Goal: Task Accomplishment & Management: Manage account settings

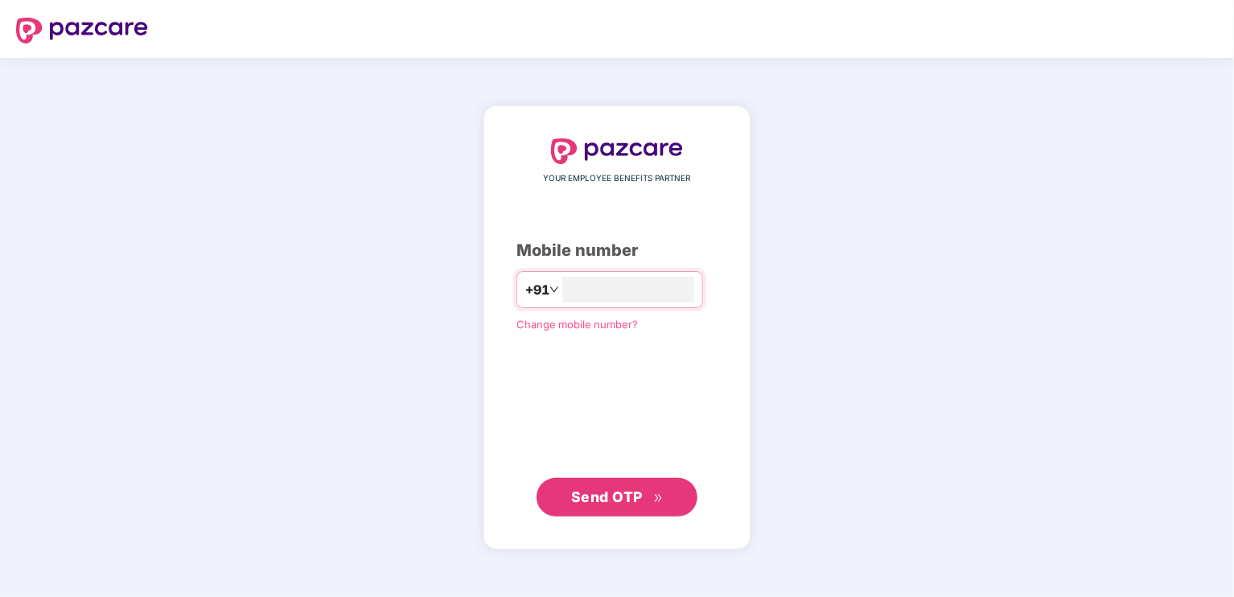
type input "**********"
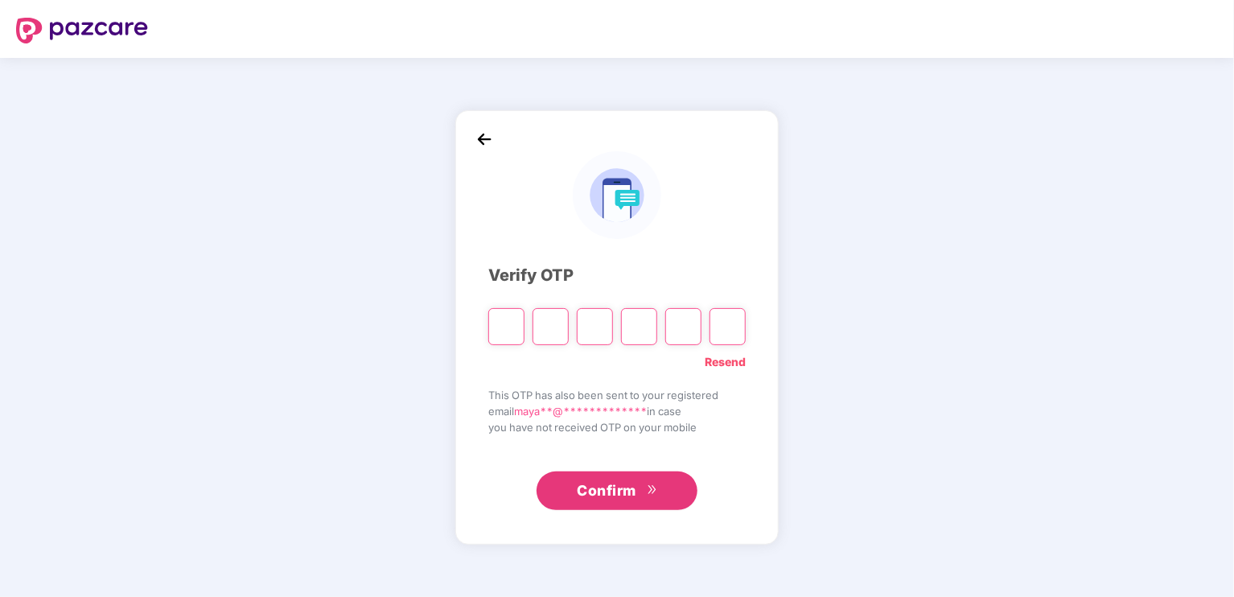
type input "*"
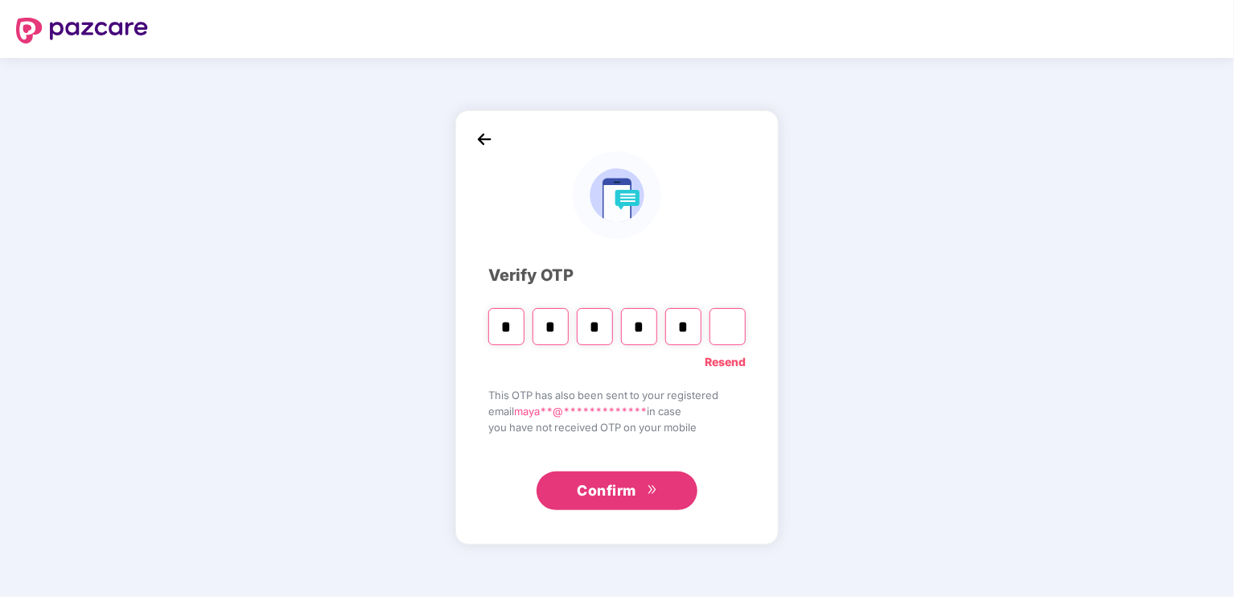
type input "*"
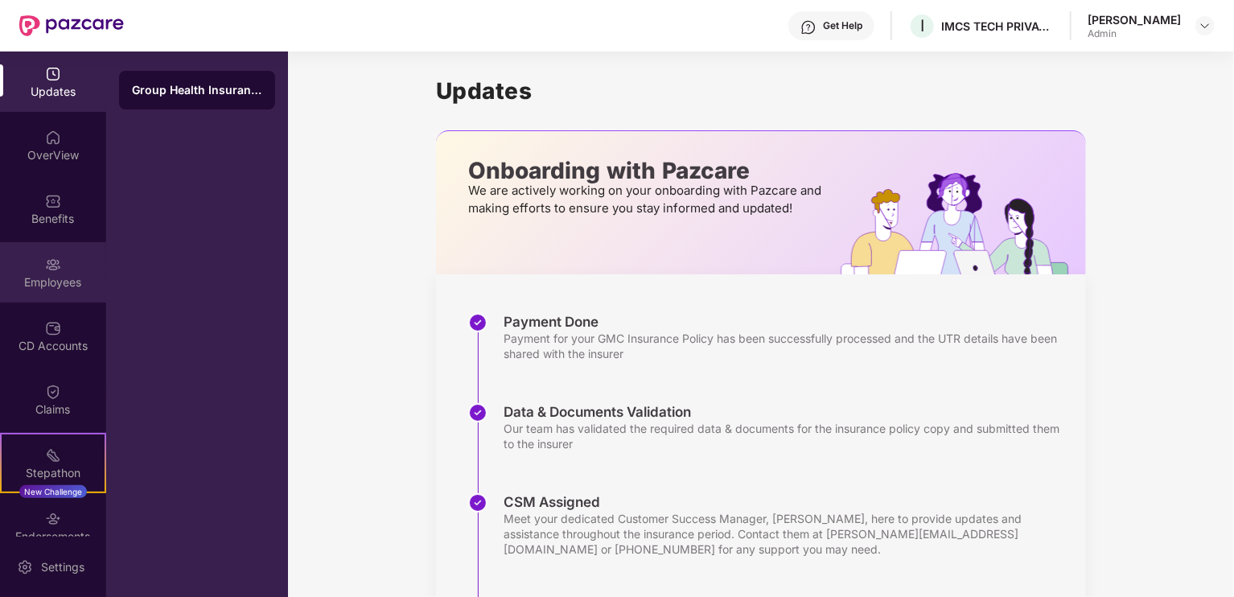
click at [47, 263] on img at bounding box center [53, 265] width 16 height 16
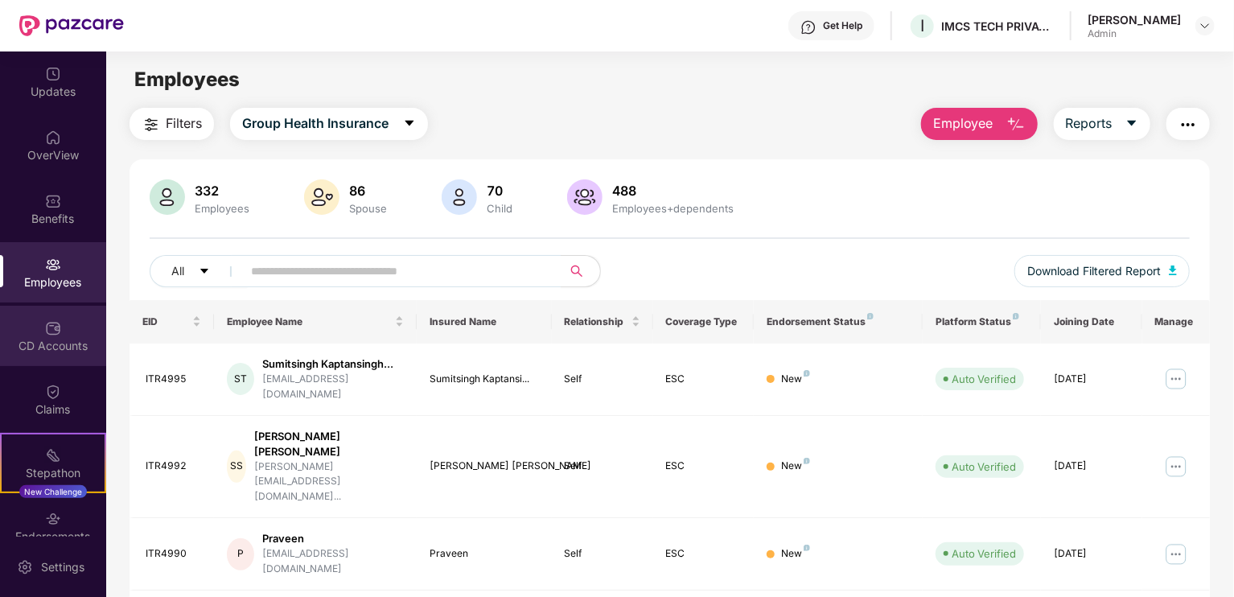
click at [58, 340] on div "CD Accounts" at bounding box center [53, 346] width 106 height 16
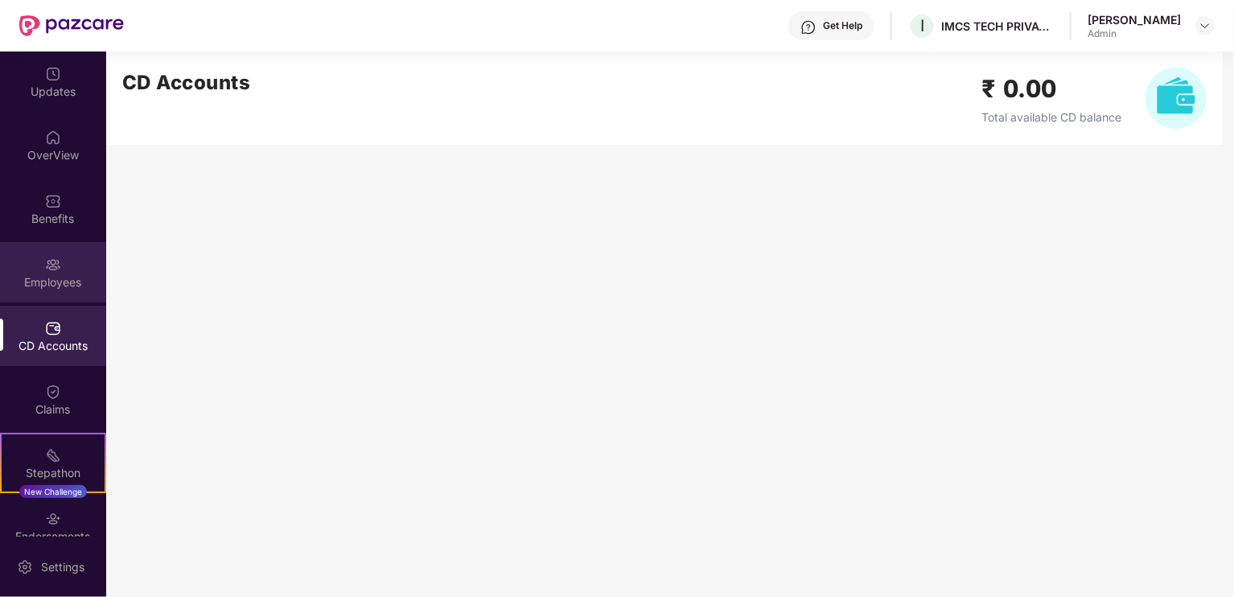
click at [32, 289] on div "Employees" at bounding box center [53, 282] width 106 height 16
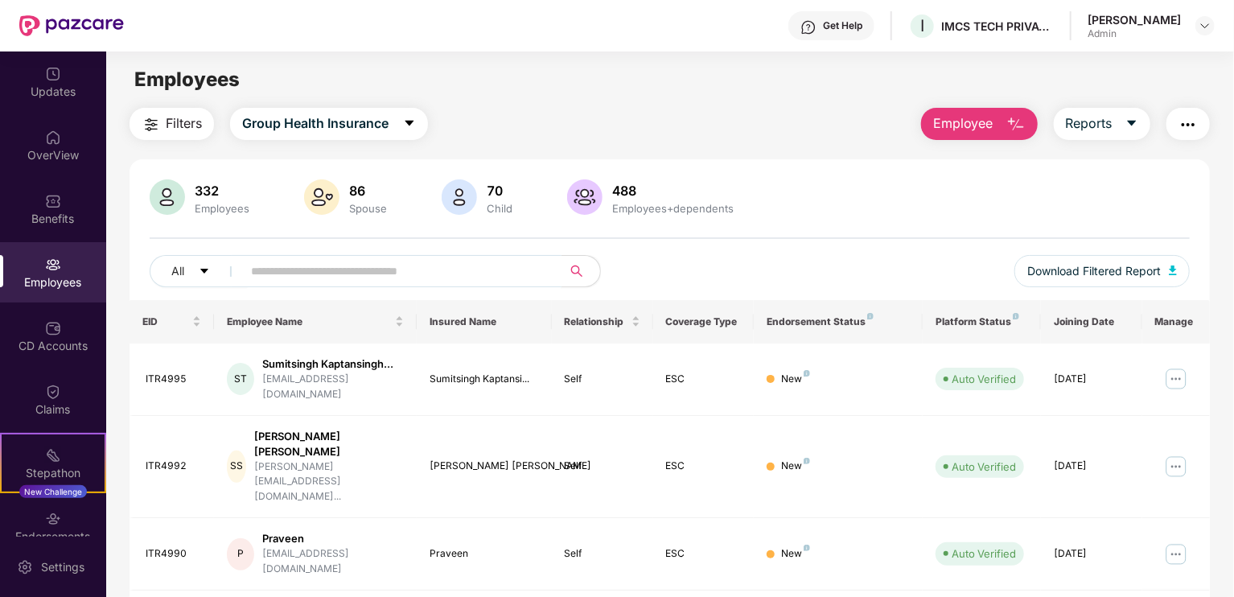
click at [323, 277] on input "text" at bounding box center [395, 271] width 289 height 24
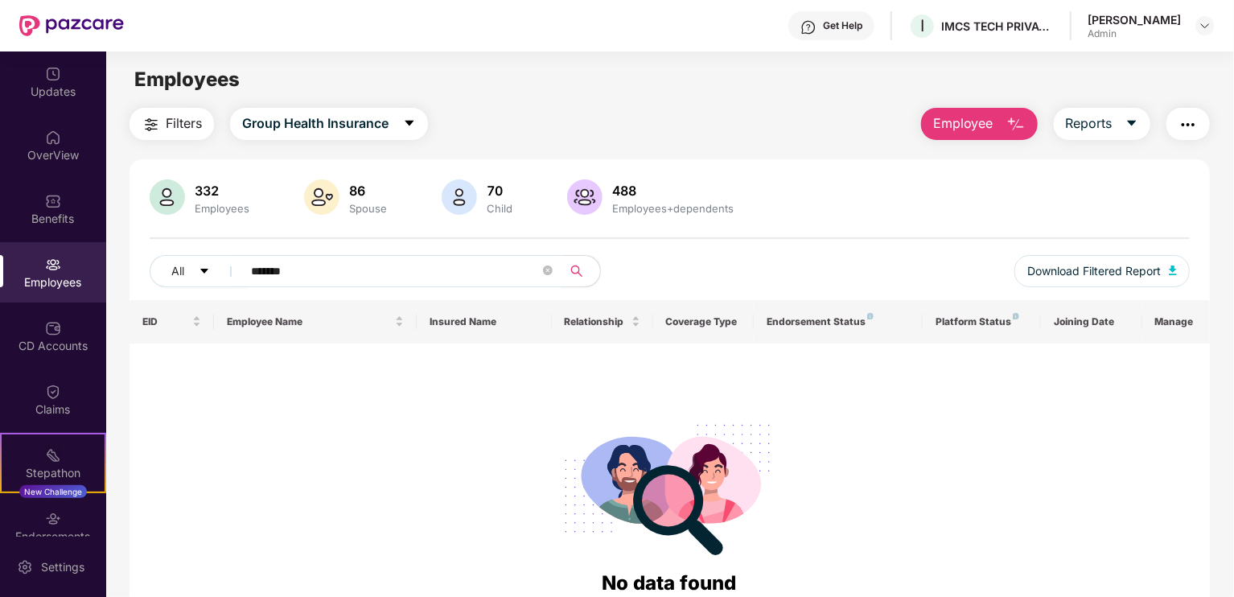
type input "*******"
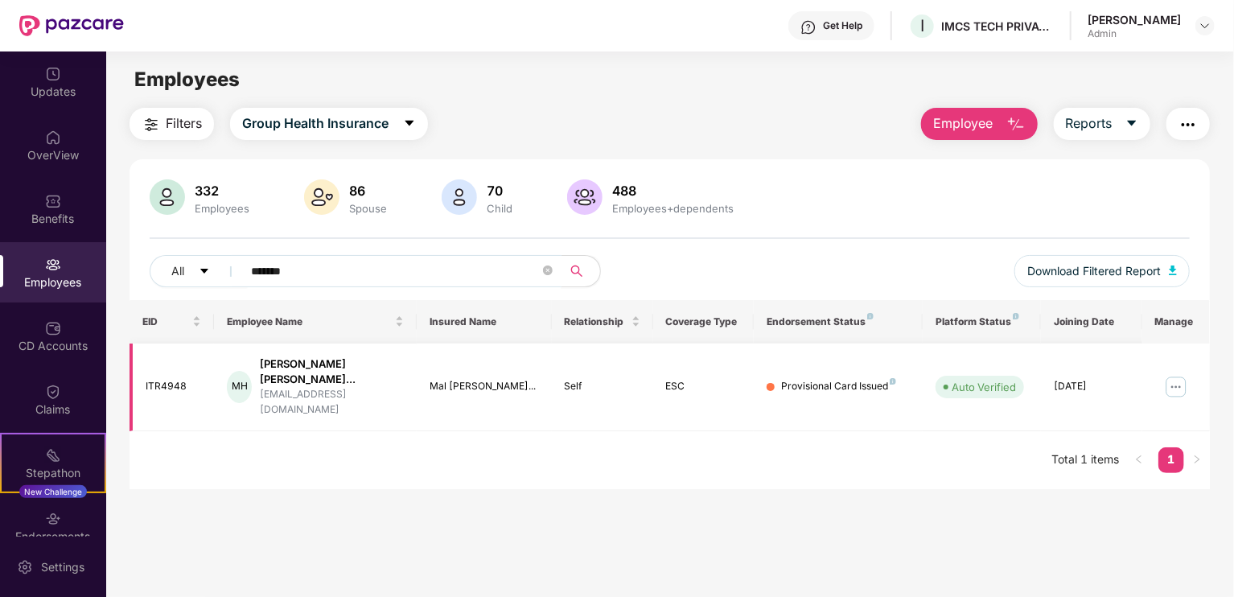
click at [1175, 377] on img at bounding box center [1176, 387] width 26 height 26
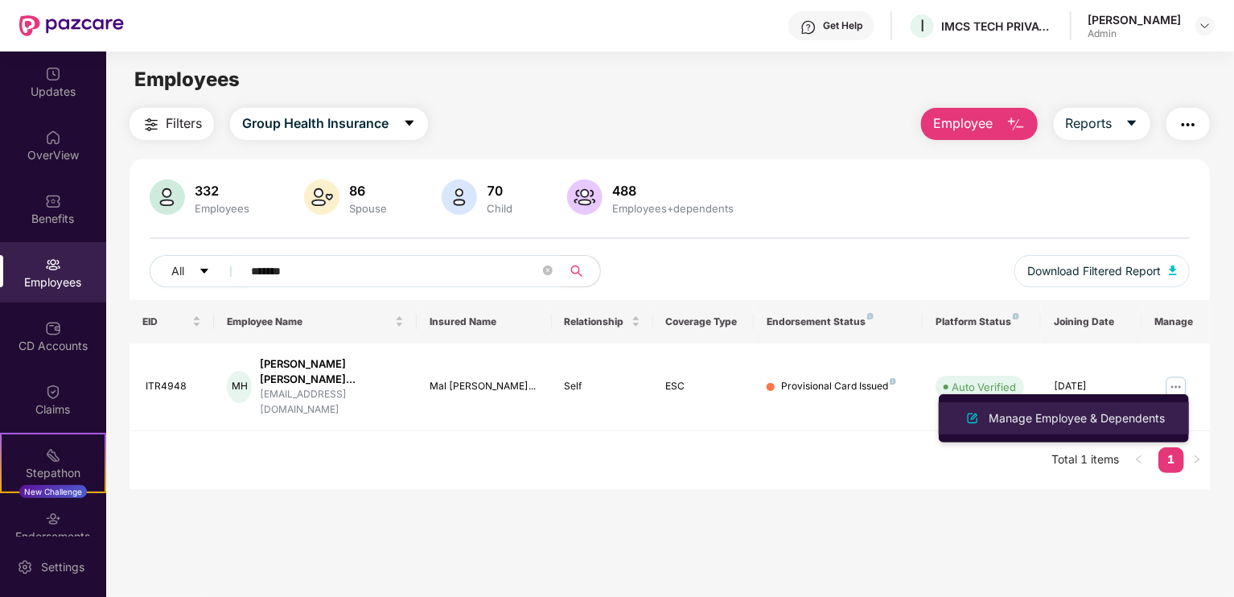
click at [1014, 421] on div "Manage Employee & Dependents" at bounding box center [1077, 419] width 183 height 18
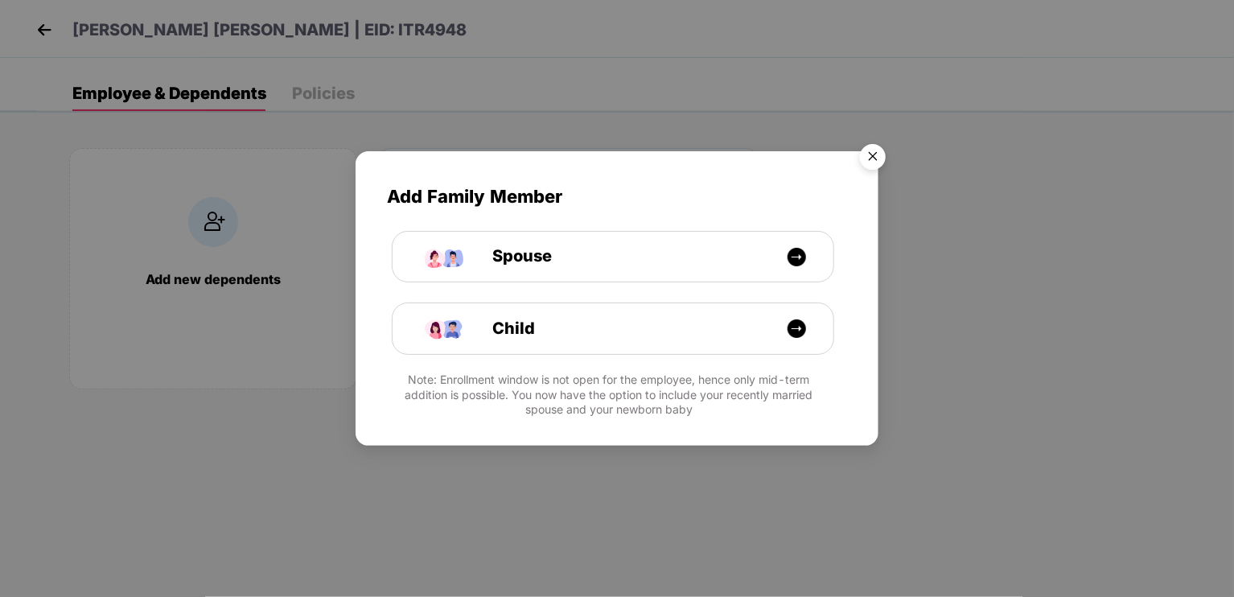
click at [882, 154] on img "Close" at bounding box center [872, 159] width 45 height 45
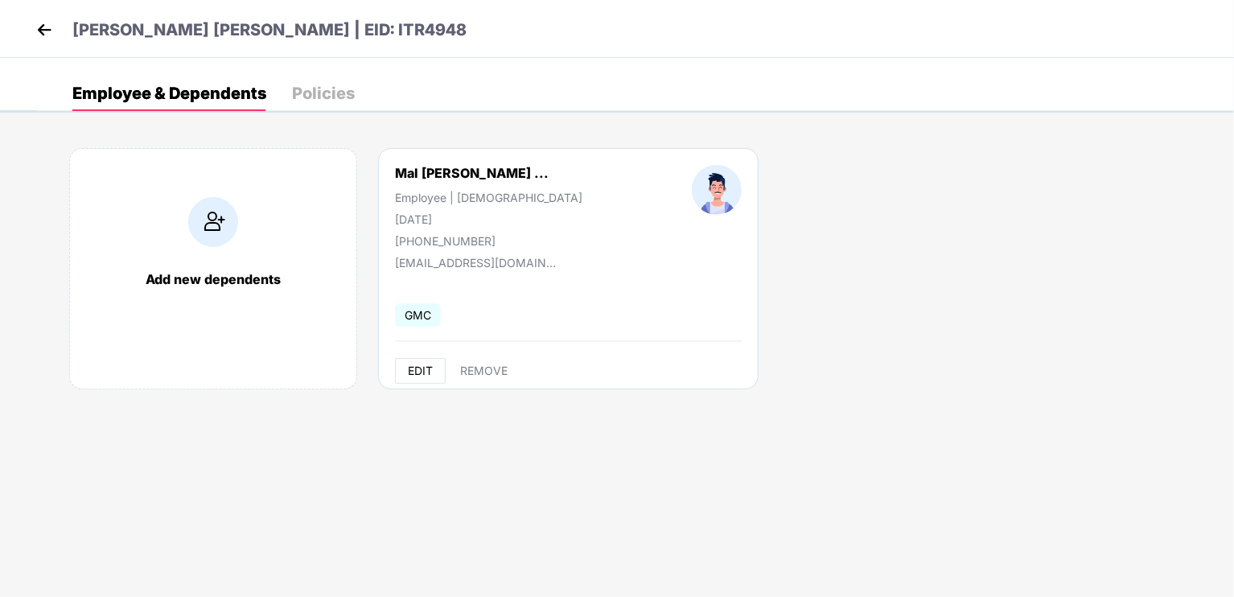
click at [410, 370] on span "EDIT" at bounding box center [420, 370] width 25 height 13
select select "****"
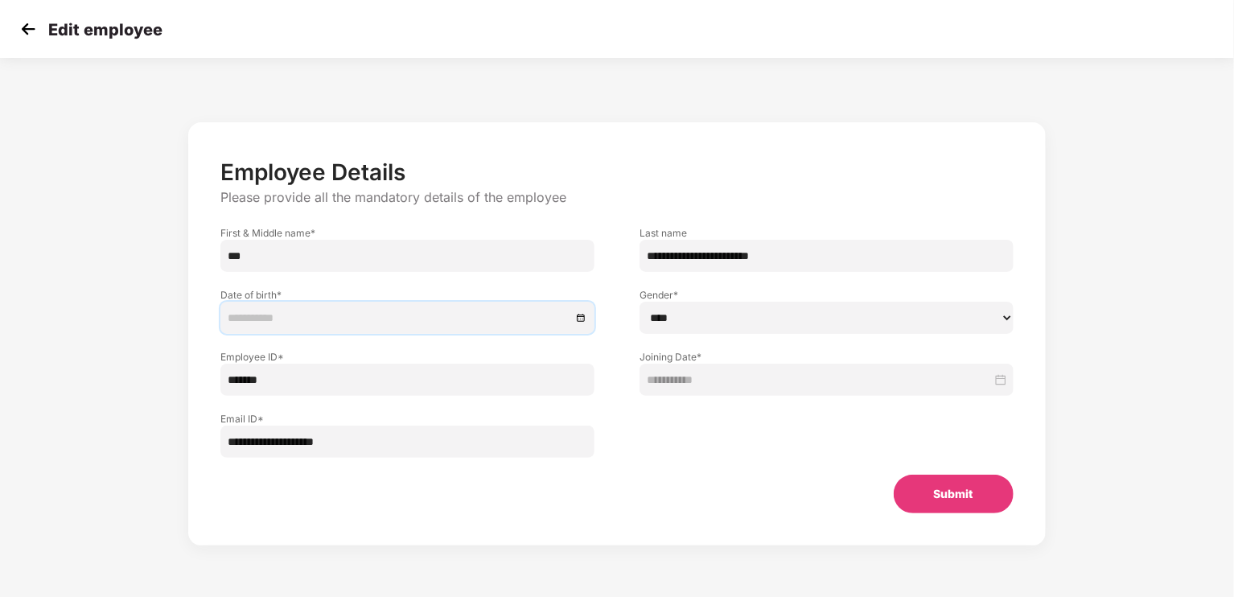
click at [247, 320] on input at bounding box center [400, 318] width 344 height 18
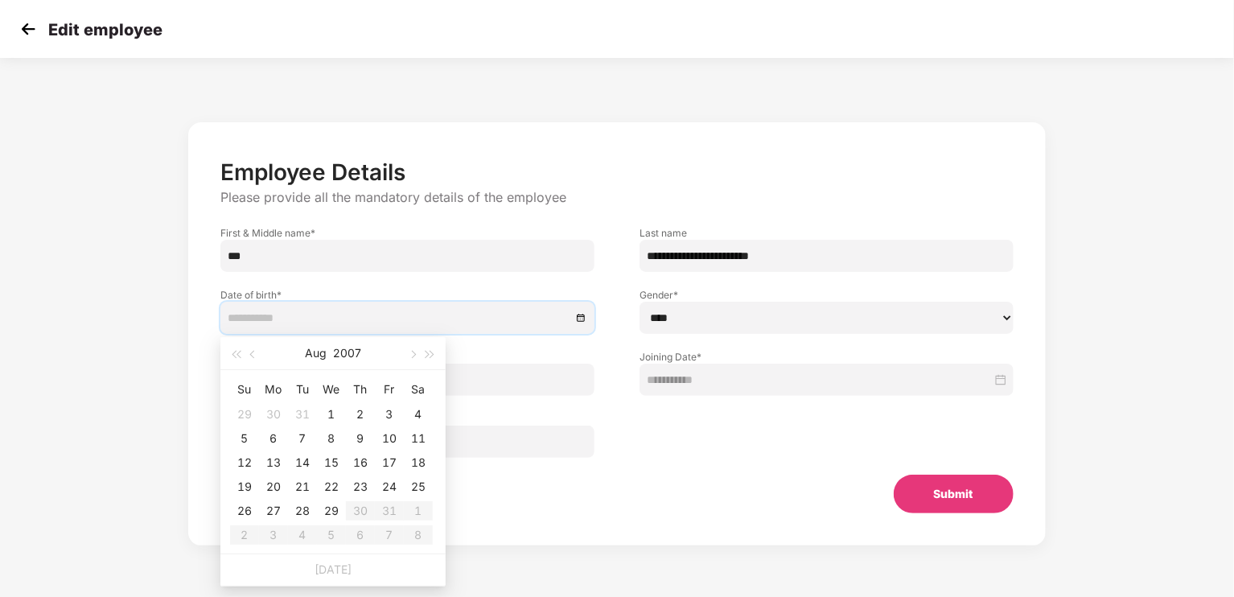
click at [255, 319] on input at bounding box center [400, 318] width 344 height 18
click at [338, 355] on button "2007" at bounding box center [347, 353] width 28 height 32
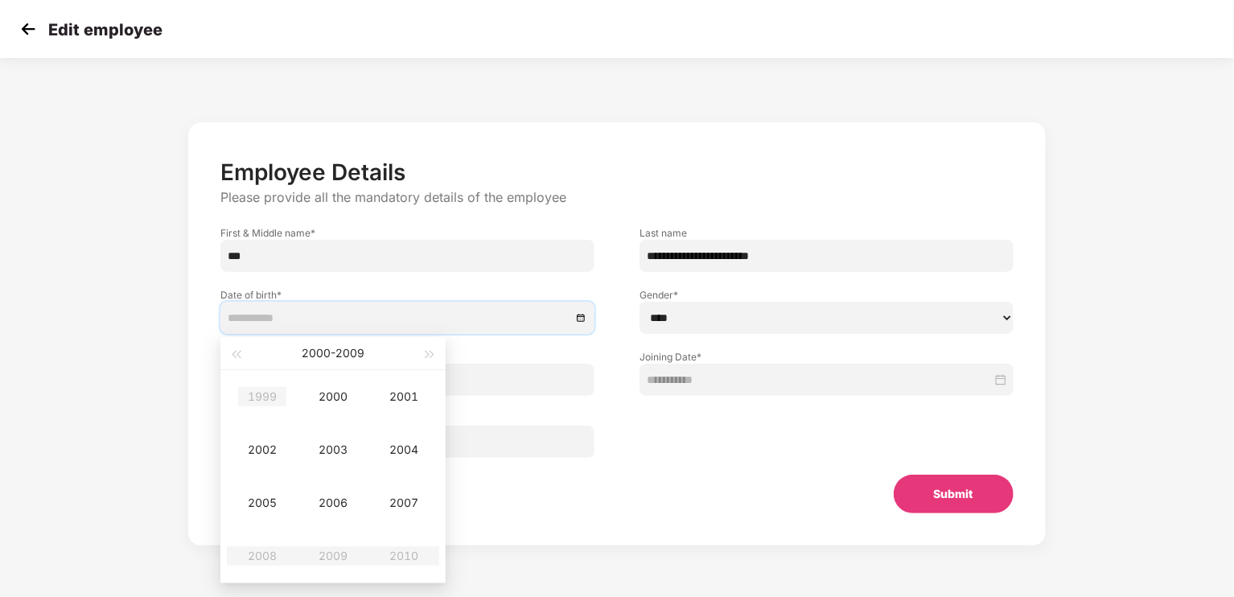
type input "**********"
click at [238, 356] on span "button" at bounding box center [236, 355] width 8 height 8
type input "**********"
click at [396, 447] on div "1994" at bounding box center [404, 449] width 48 height 19
type input "**********"
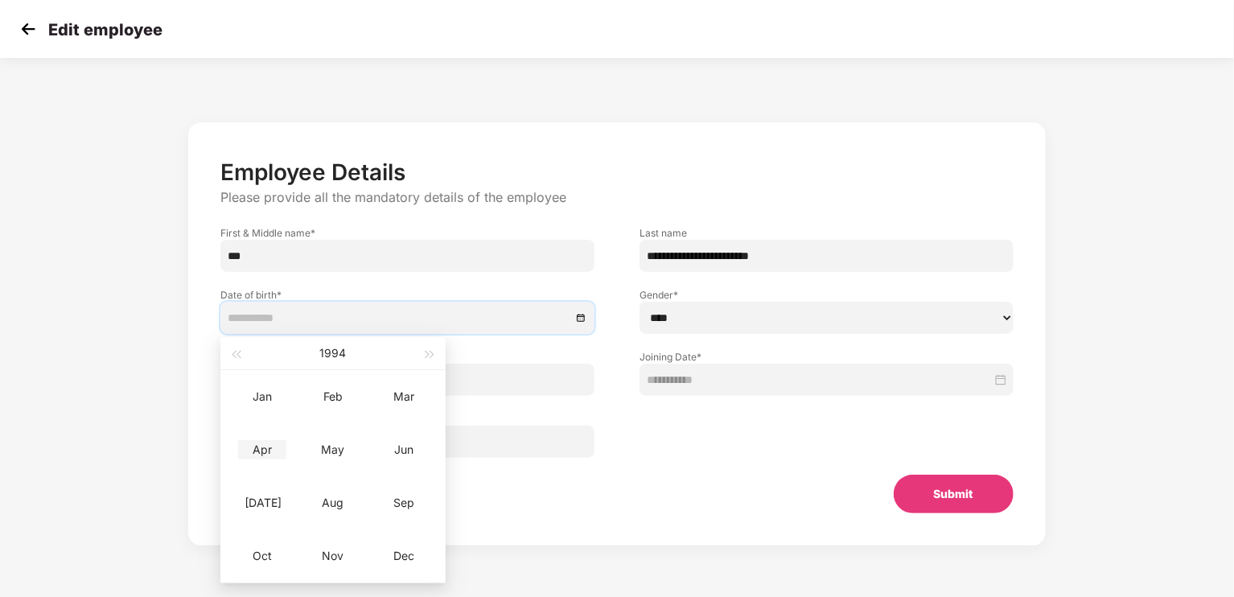
click at [251, 447] on div "Apr" at bounding box center [262, 449] width 48 height 19
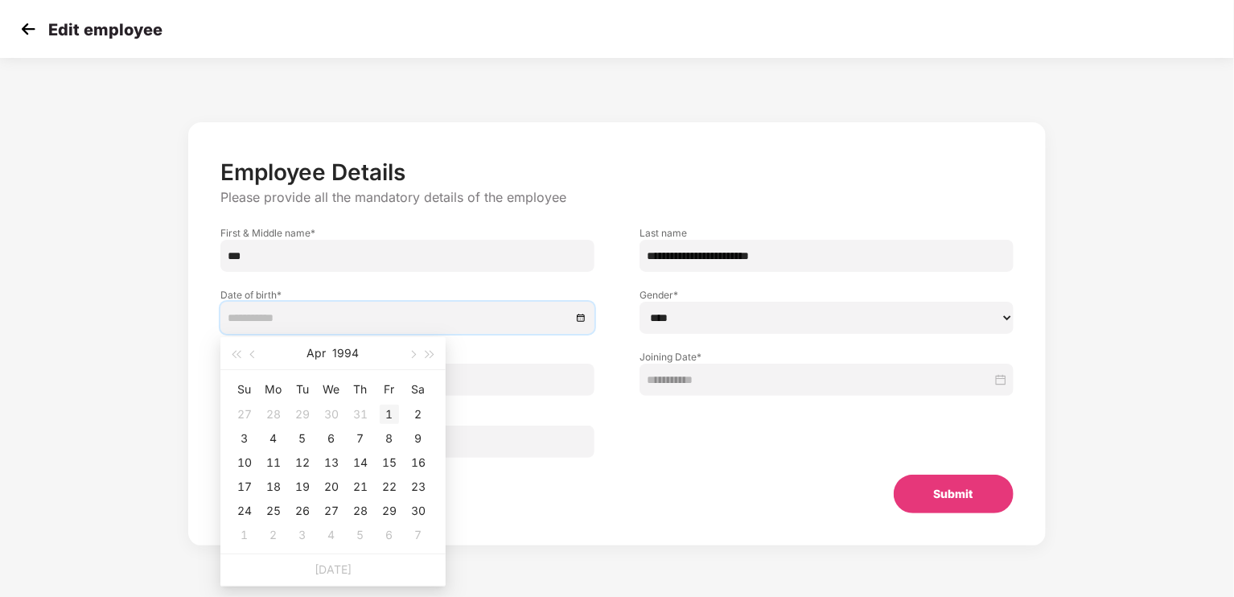
type input "**********"
click at [389, 416] on div "1" at bounding box center [389, 414] width 19 height 19
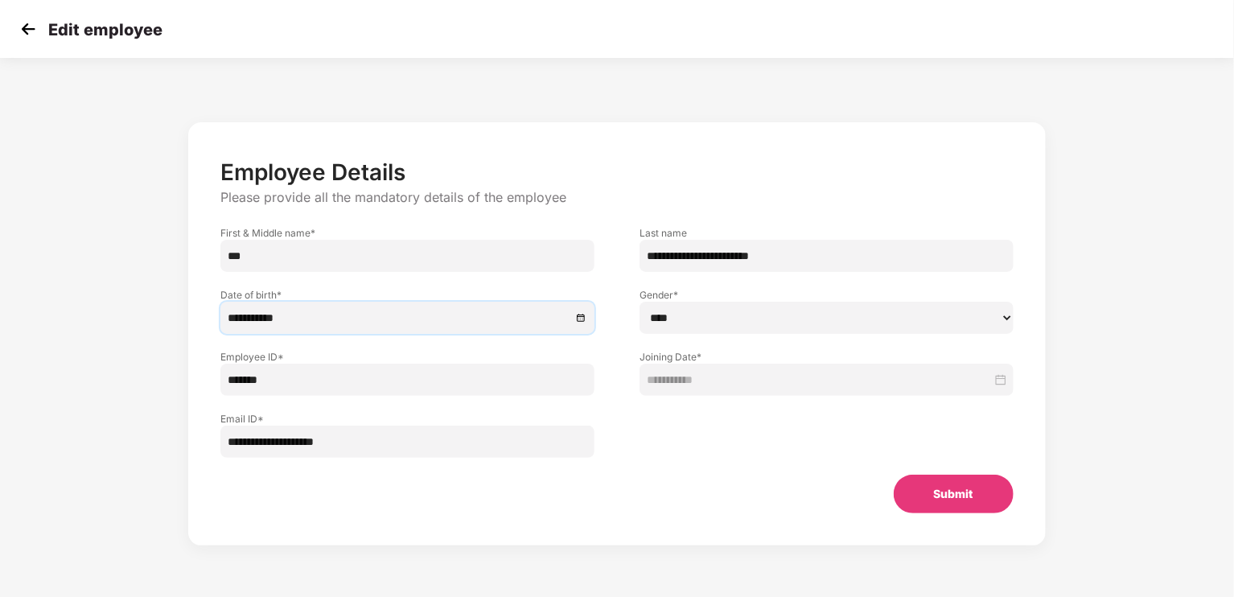
click at [960, 498] on button "Submit" at bounding box center [954, 494] width 120 height 39
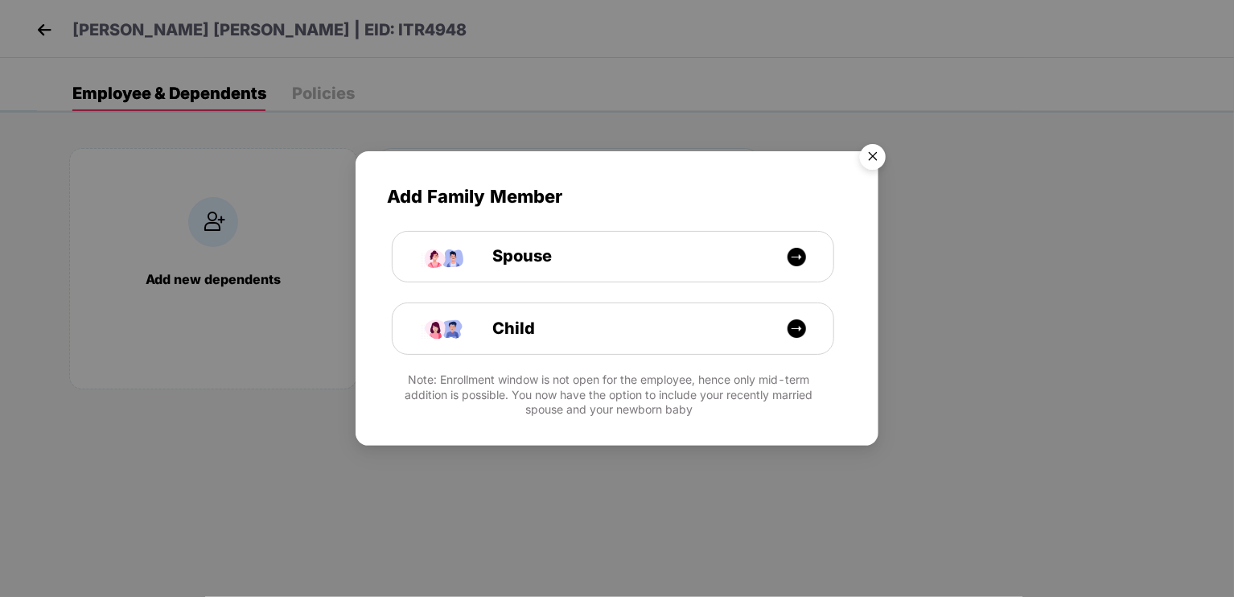
click at [870, 154] on img "Close" at bounding box center [872, 159] width 45 height 45
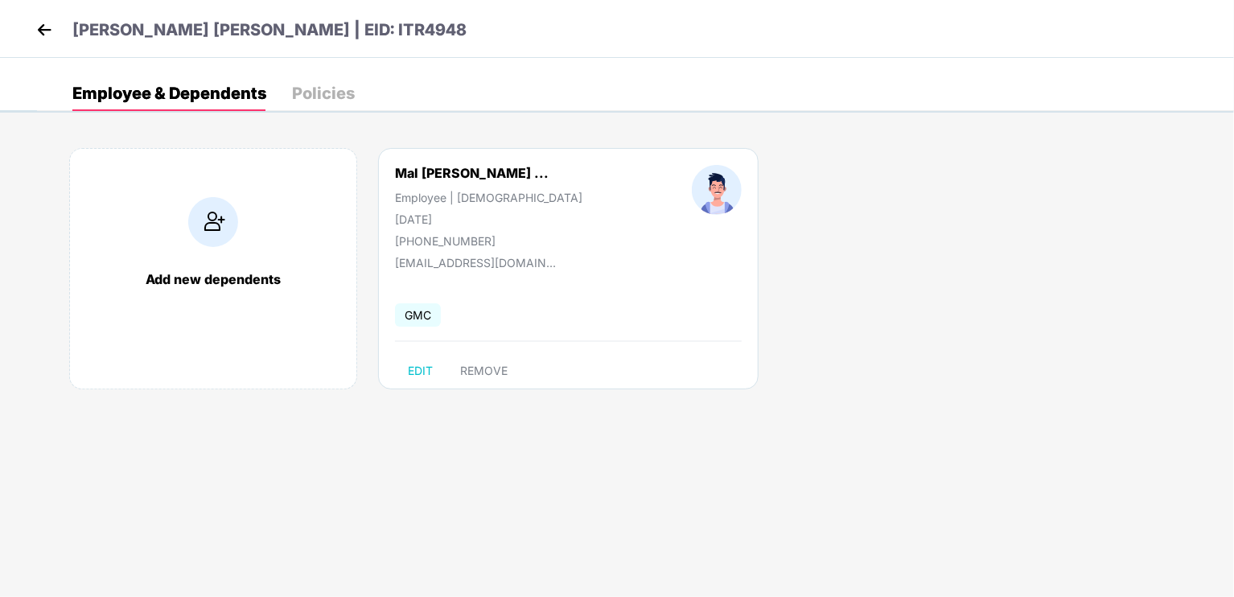
click at [313, 90] on div "Policies" at bounding box center [323, 93] width 63 height 16
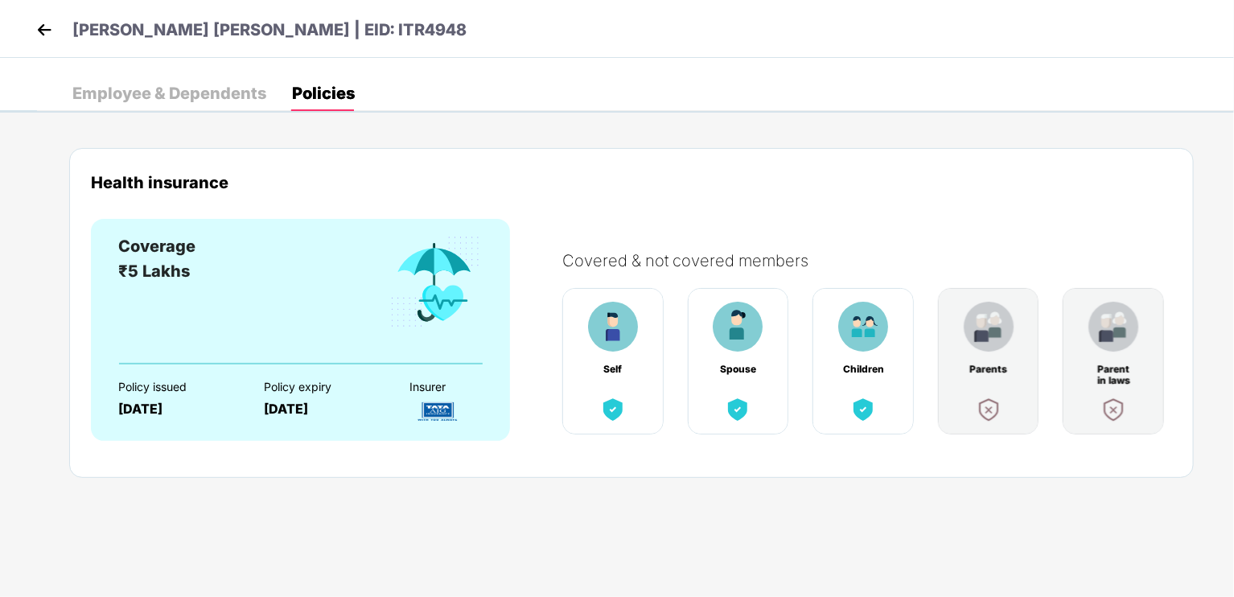
click at [48, 33] on img at bounding box center [44, 30] width 24 height 24
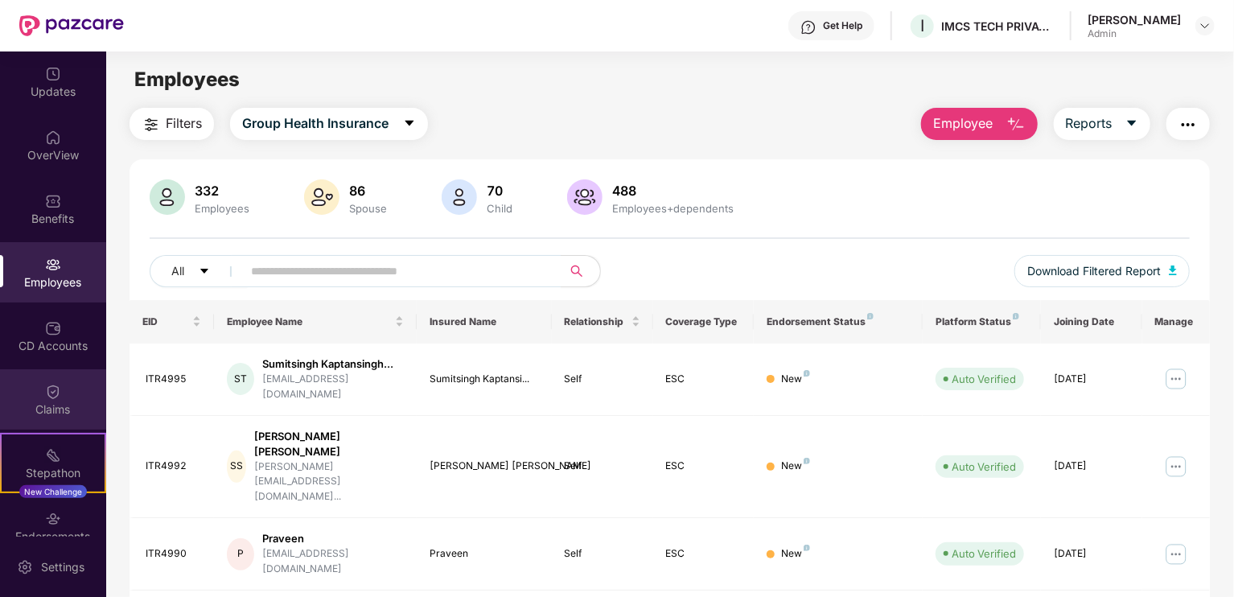
click at [61, 398] on div "Claims" at bounding box center [53, 399] width 106 height 60
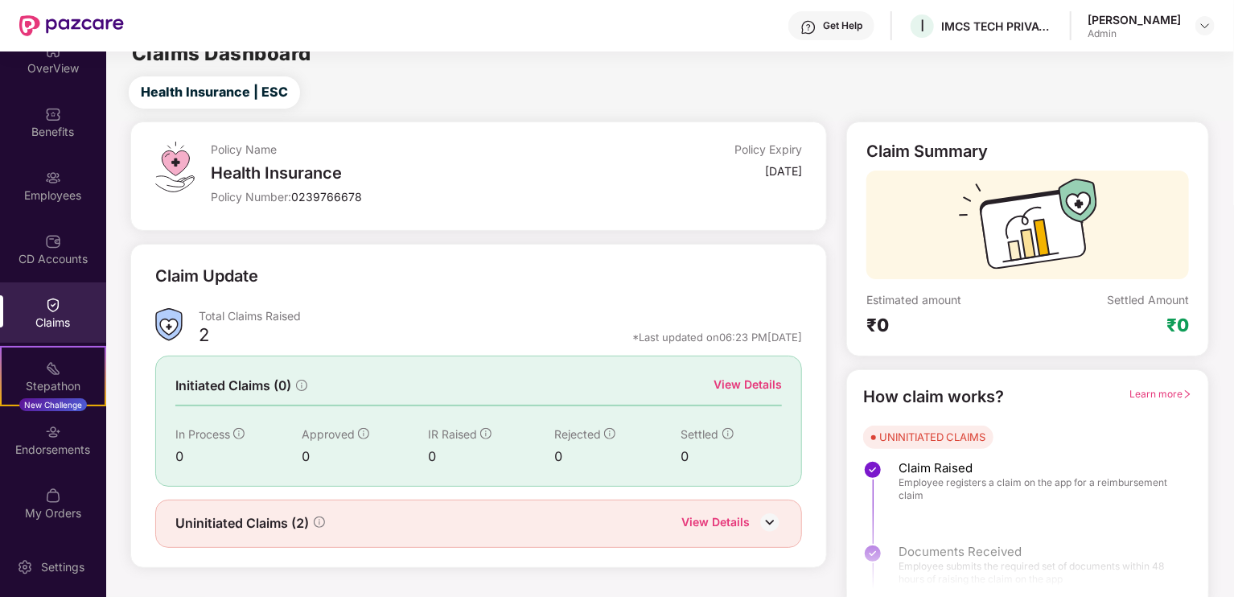
scroll to position [32, 0]
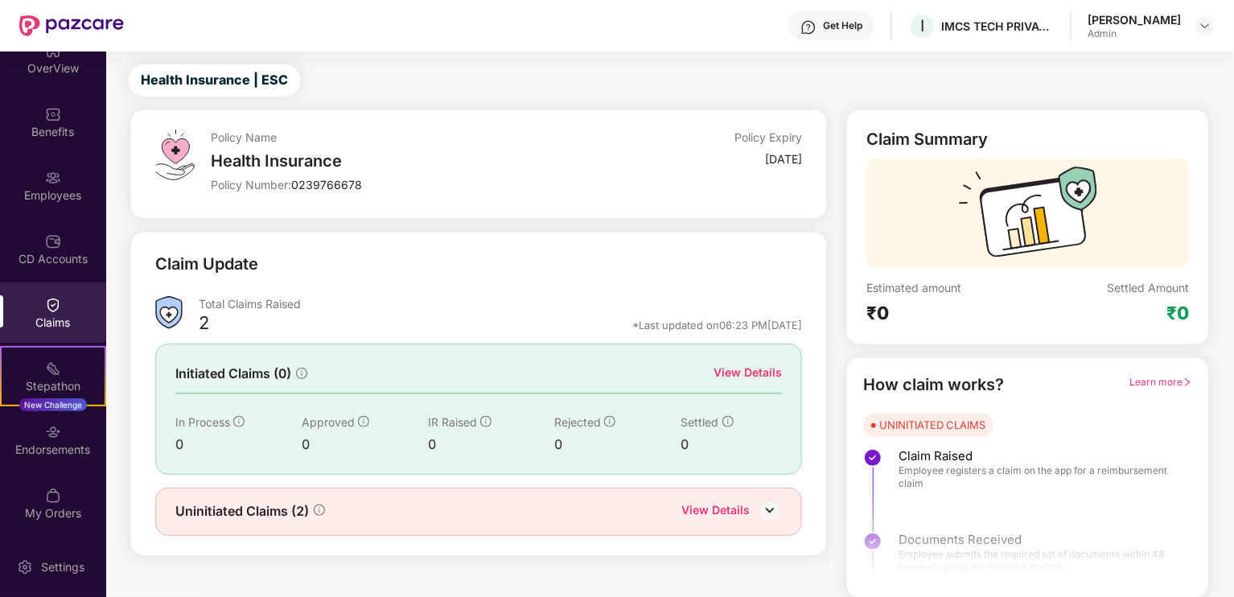
click at [204, 323] on div "2" at bounding box center [204, 324] width 10 height 27
click at [749, 371] on div "View Details" at bounding box center [748, 373] width 68 height 18
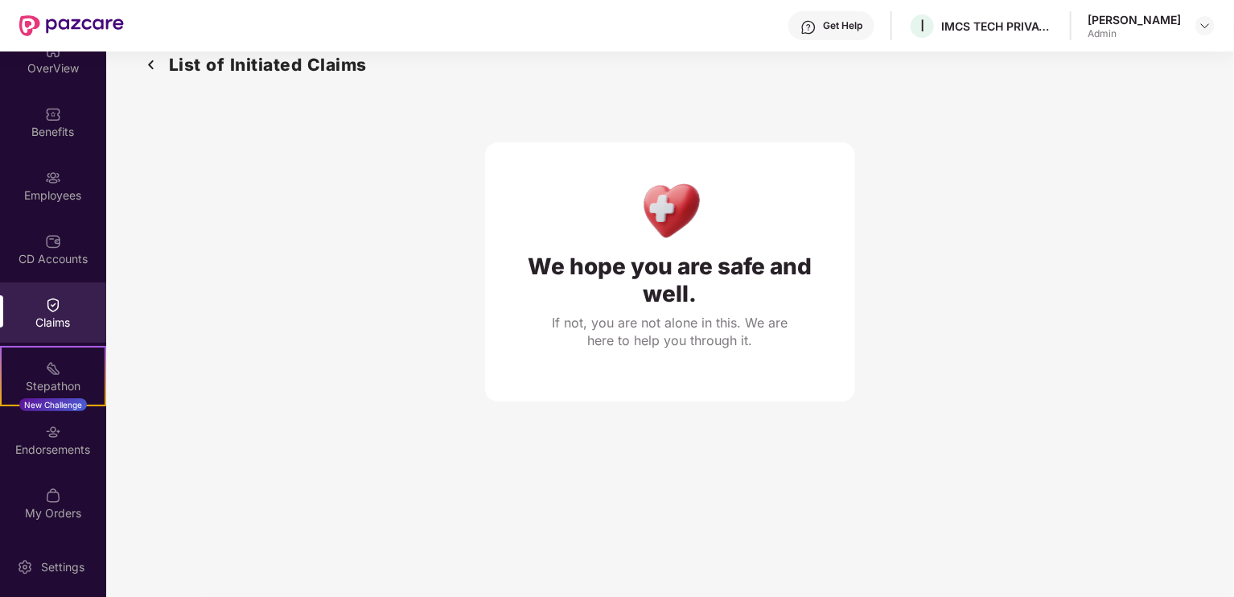
click at [154, 61] on img at bounding box center [151, 64] width 26 height 27
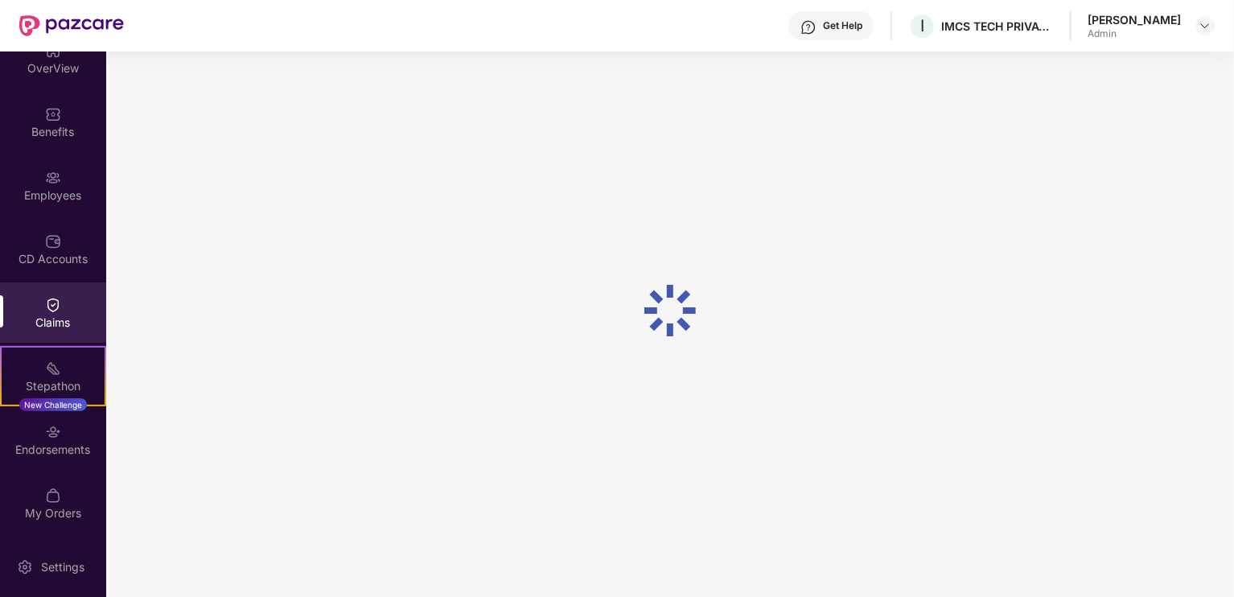
scroll to position [32, 0]
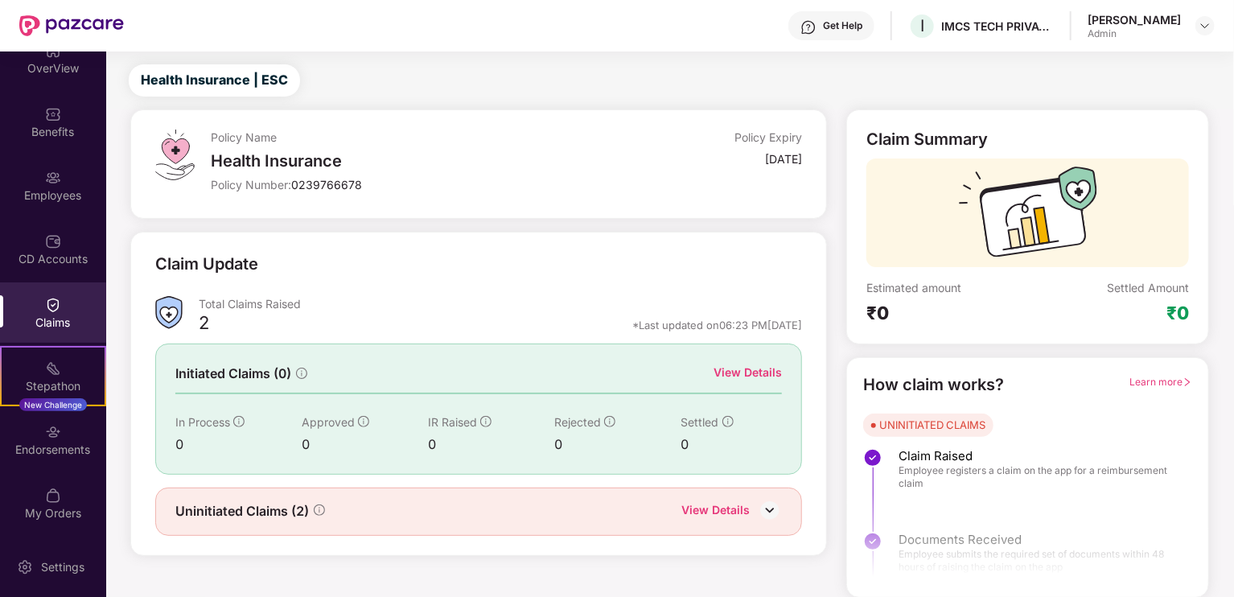
click at [751, 517] on div "View Details" at bounding box center [731, 511] width 101 height 21
click at [753, 511] on div "View Details" at bounding box center [731, 511] width 101 height 21
click at [772, 507] on img at bounding box center [770, 510] width 24 height 24
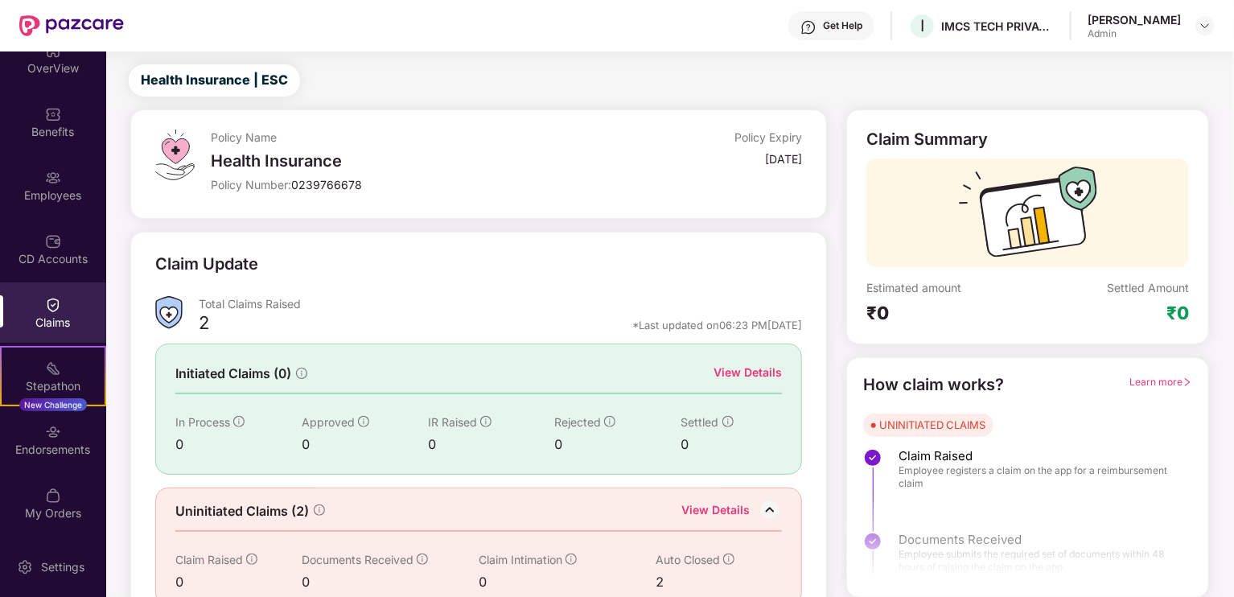
scroll to position [58, 0]
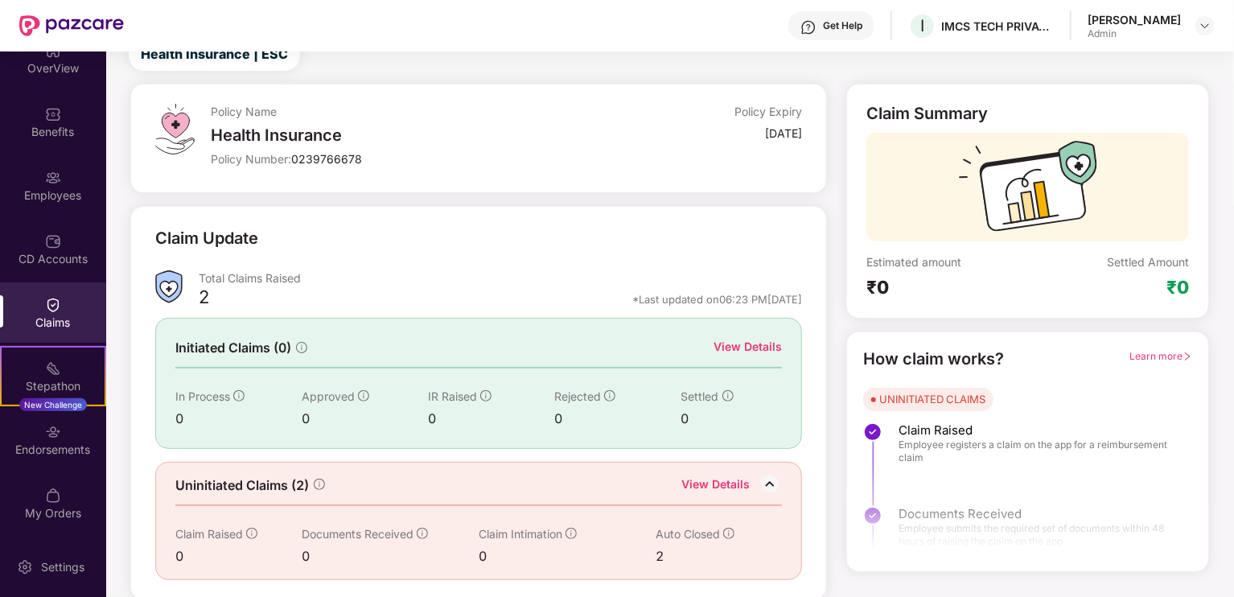
click at [659, 554] on div "2" at bounding box center [706, 556] width 101 height 20
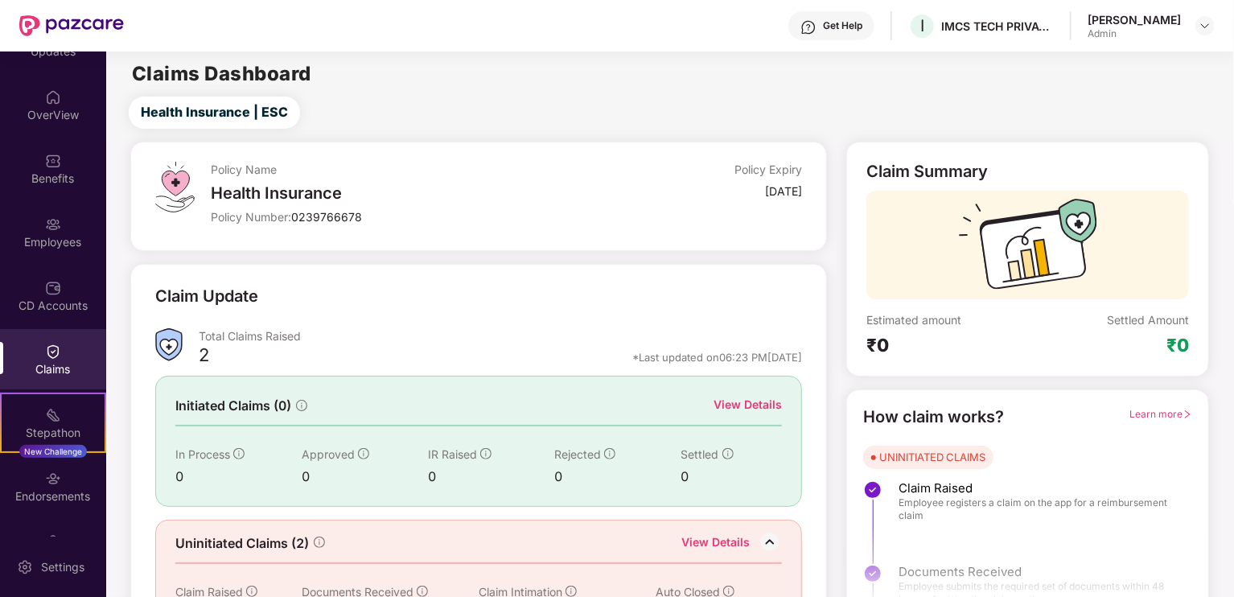
scroll to position [0, 0]
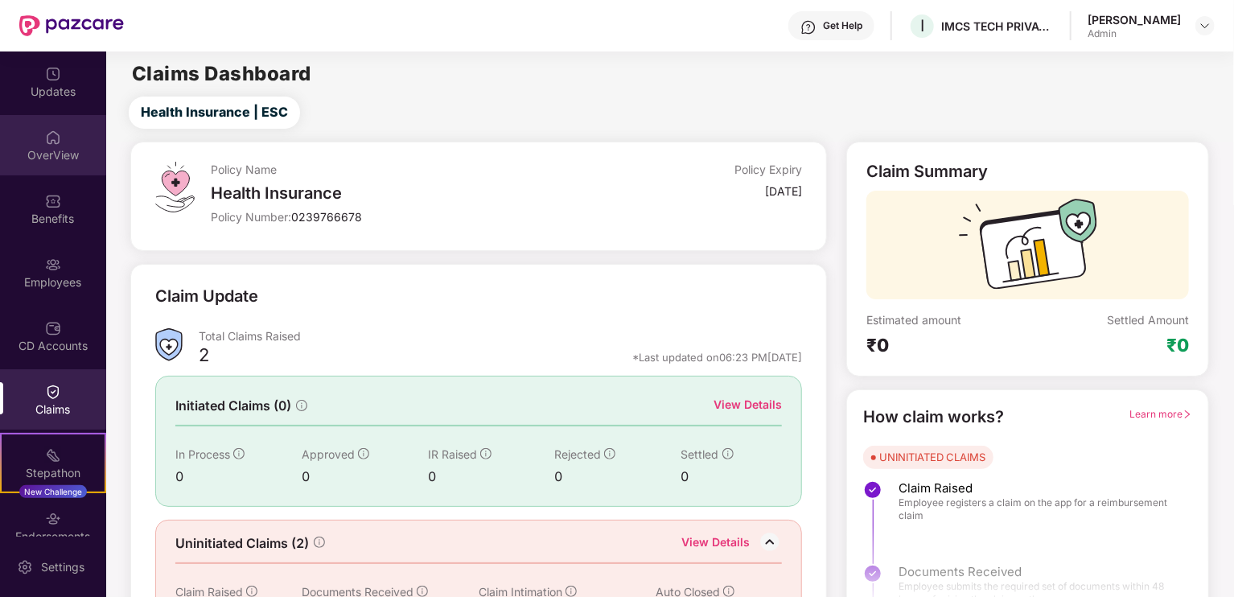
click at [45, 132] on img at bounding box center [53, 138] width 16 height 16
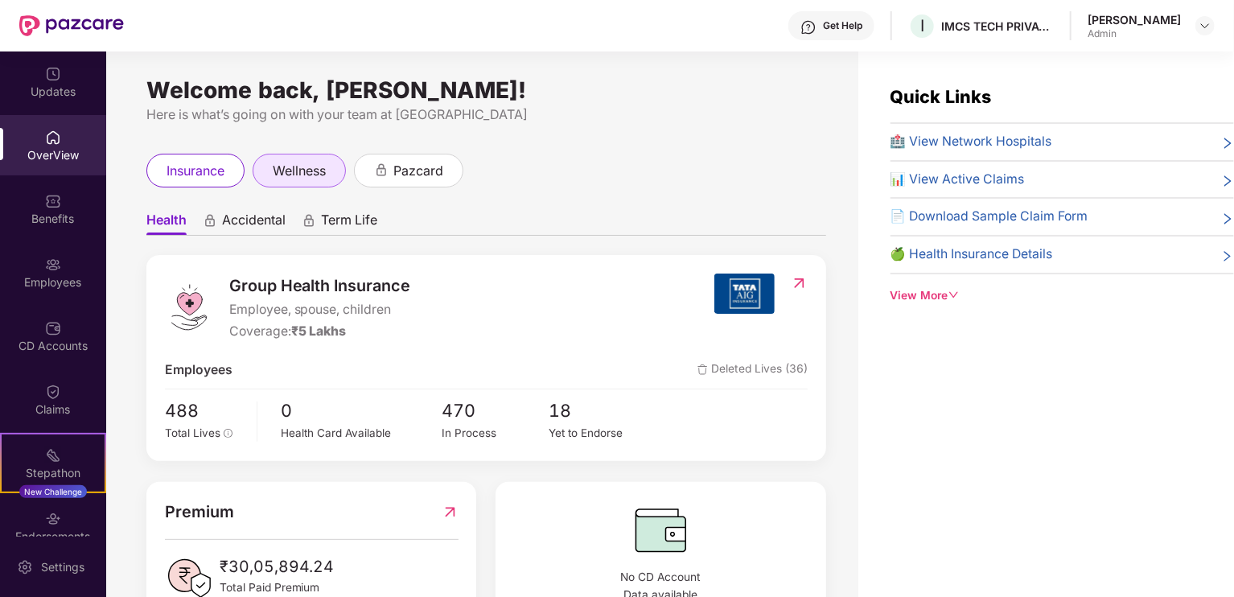
click at [265, 163] on div "wellness" at bounding box center [299, 171] width 93 height 34
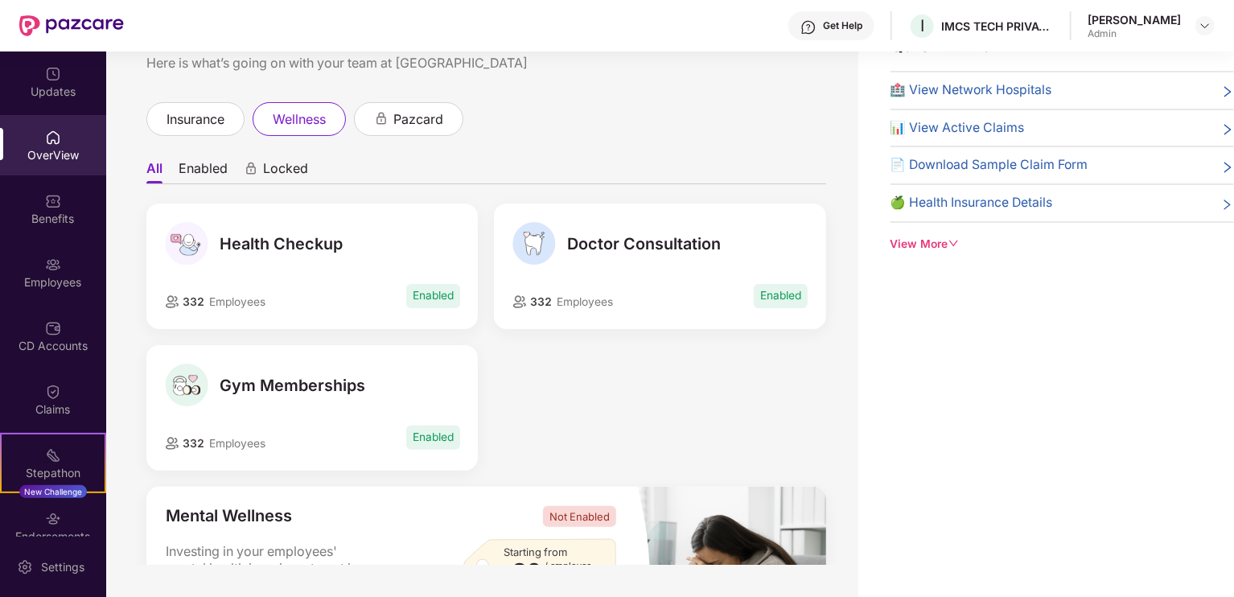
click at [284, 248] on span "Health Checkup" at bounding box center [281, 243] width 123 height 19
click at [232, 315] on div "Health Checkup 332 Employees Enabled" at bounding box center [311, 267] width 331 height 126
drag, startPoint x: 201, startPoint y: 299, endPoint x: 147, endPoint y: 302, distance: 54.0
click at [200, 299] on span "332" at bounding box center [191, 301] width 25 height 13
click at [150, 302] on div "Health Checkup 332 Employees Enabled" at bounding box center [311, 267] width 331 height 126
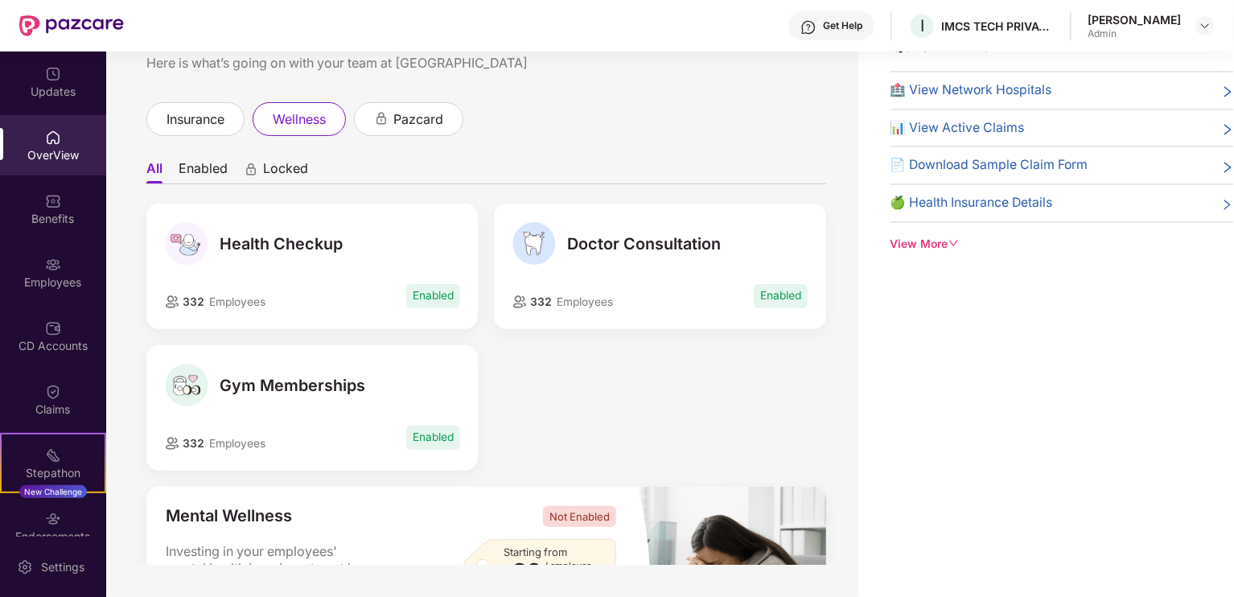
click at [428, 293] on span "Enabled" at bounding box center [433, 296] width 54 height 24
click at [427, 292] on span "Enabled" at bounding box center [433, 296] width 54 height 24
click at [548, 402] on div "Health Checkup 332 Employees Enabled Doctor Consultation 332 Employees Enabled …" at bounding box center [486, 345] width 696 height 283
click at [785, 295] on span "Enabled" at bounding box center [781, 296] width 54 height 24
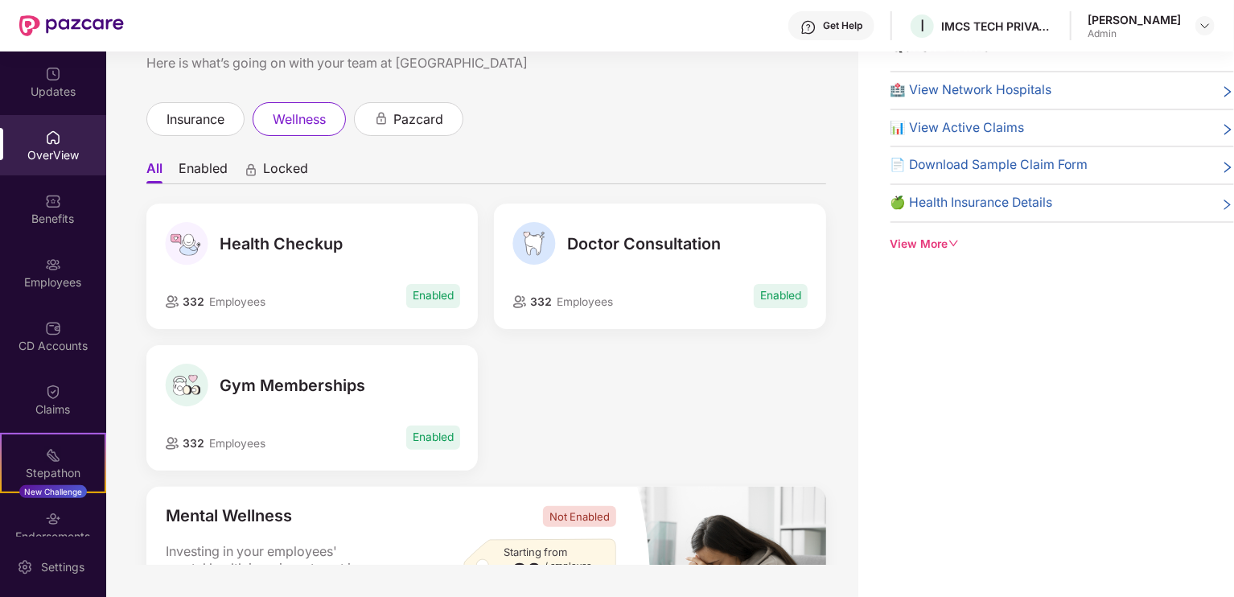
click at [635, 241] on span "Doctor Consultation" at bounding box center [644, 243] width 154 height 19
click at [634, 241] on span "Doctor Consultation" at bounding box center [644, 243] width 154 height 19
click at [640, 386] on div "Health Checkup 332 Employees Enabled Doctor Consultation 332 Employees Enabled …" at bounding box center [486, 345] width 696 height 283
click at [181, 113] on span "insurance" at bounding box center [196, 119] width 58 height 20
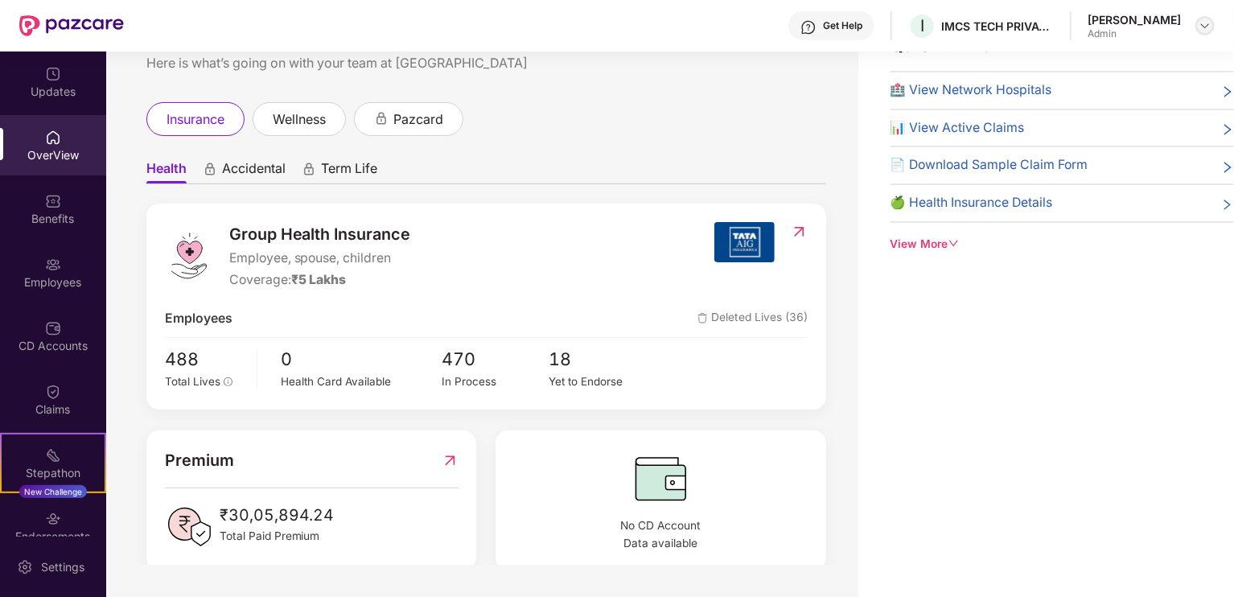
click at [1208, 23] on img at bounding box center [1205, 25] width 13 height 13
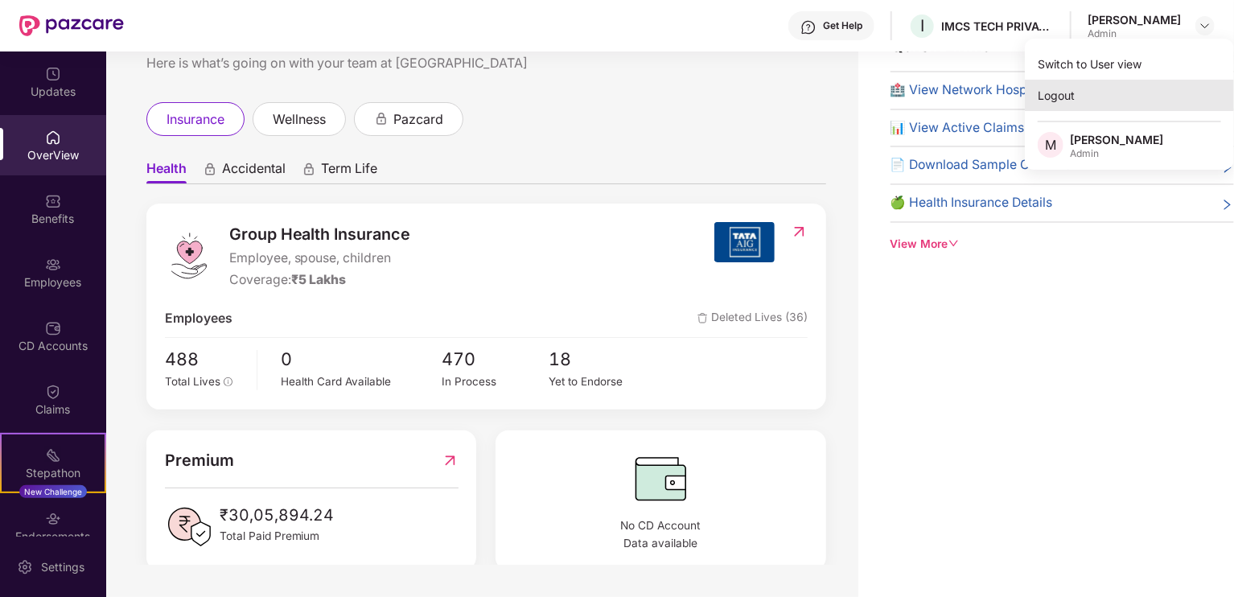
click at [1077, 97] on div "Logout" at bounding box center [1129, 95] width 209 height 31
